Goal: Find specific page/section

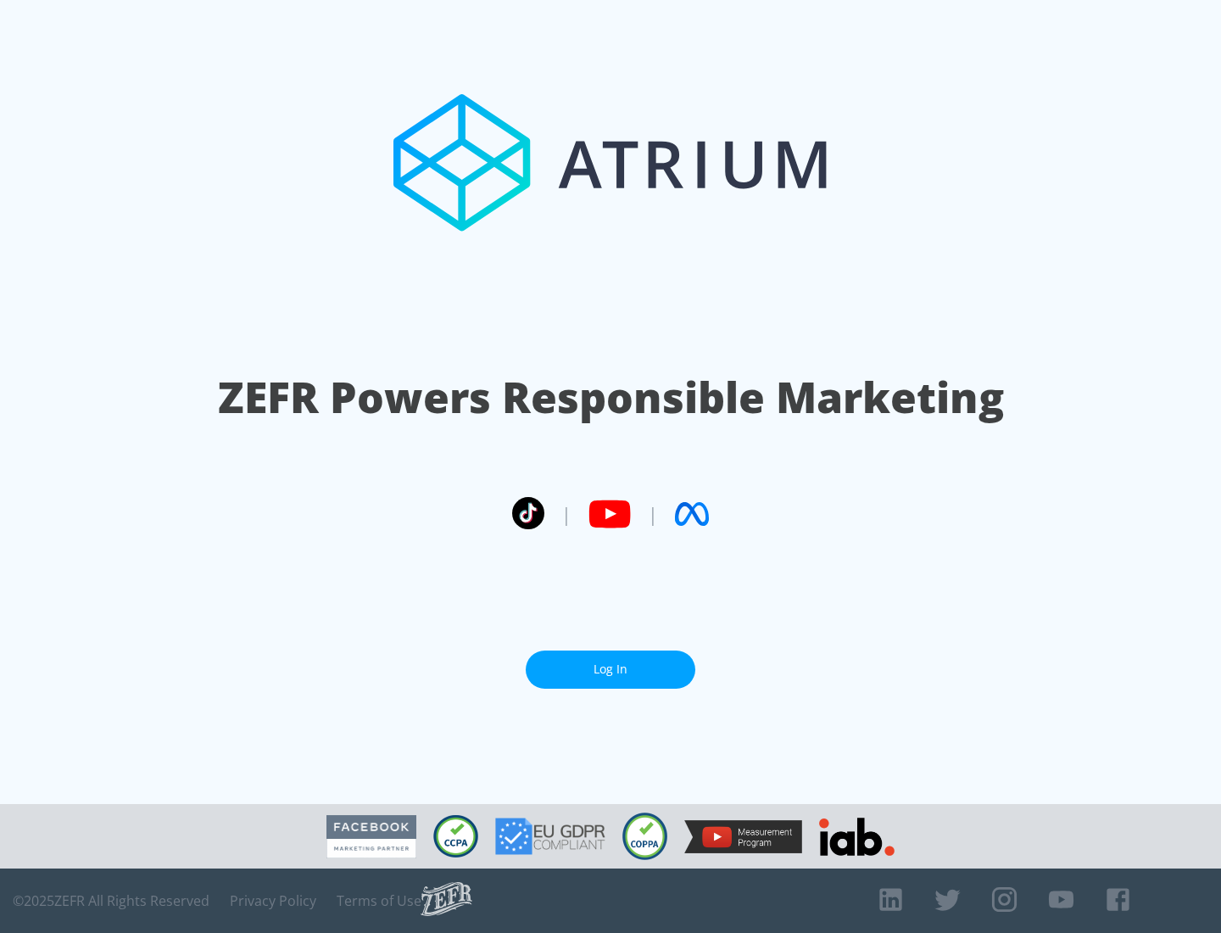
click at [610, 669] on link "Log In" at bounding box center [611, 669] width 170 height 38
